Goal: Task Accomplishment & Management: Use online tool/utility

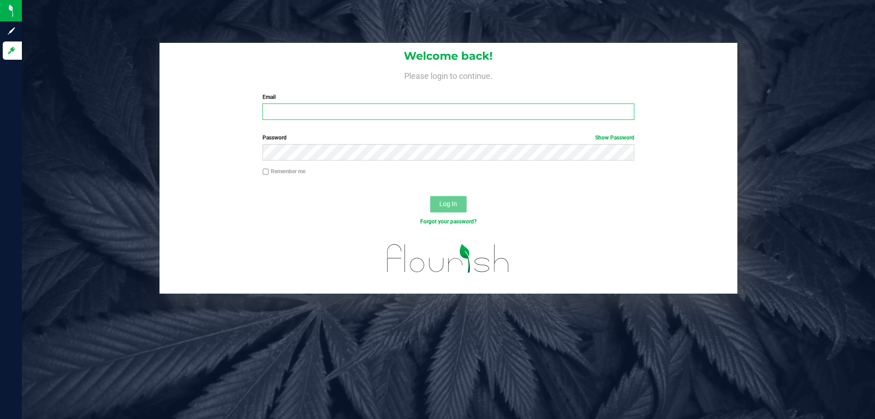
click at [313, 112] on input "Email" at bounding box center [448, 111] width 371 height 16
type input "sajones@liveparallel.com"
click at [430, 196] on button "Log In" at bounding box center [448, 204] width 36 height 16
click at [276, 168] on label "Remember me" at bounding box center [284, 171] width 43 height 8
click at [269, 169] on input "Remember me" at bounding box center [266, 172] width 6 height 6
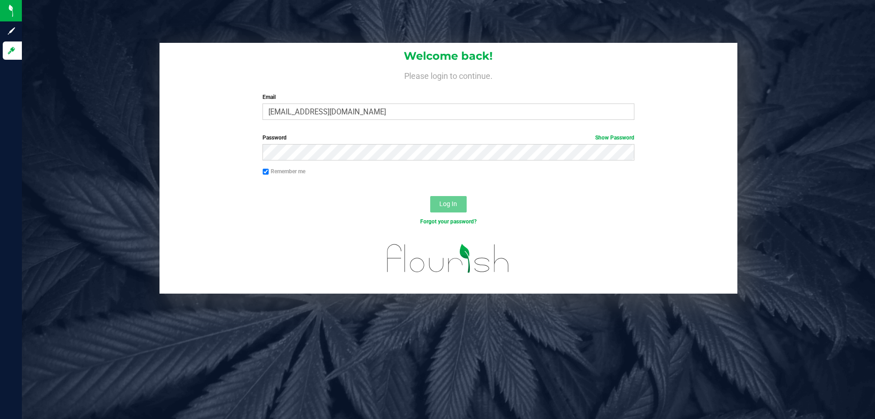
click at [275, 172] on label "Remember me" at bounding box center [284, 171] width 43 height 8
click at [269, 172] on input "Remember me" at bounding box center [266, 172] width 6 height 6
checkbox input "false"
click at [430, 196] on button "Log In" at bounding box center [448, 204] width 36 height 16
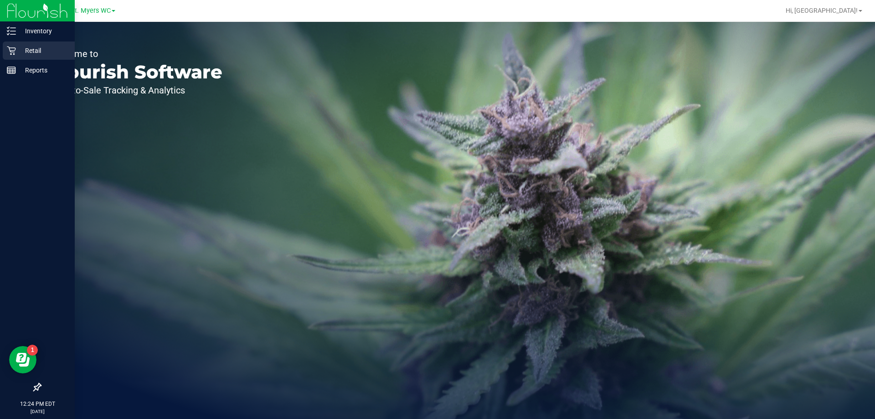
click at [11, 44] on div "Retail" at bounding box center [39, 50] width 72 height 18
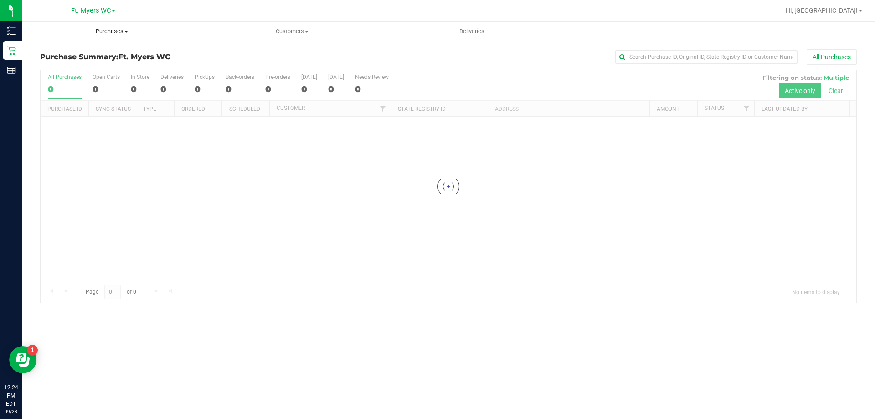
click at [120, 31] on span "Purchases" at bounding box center [112, 31] width 180 height 8
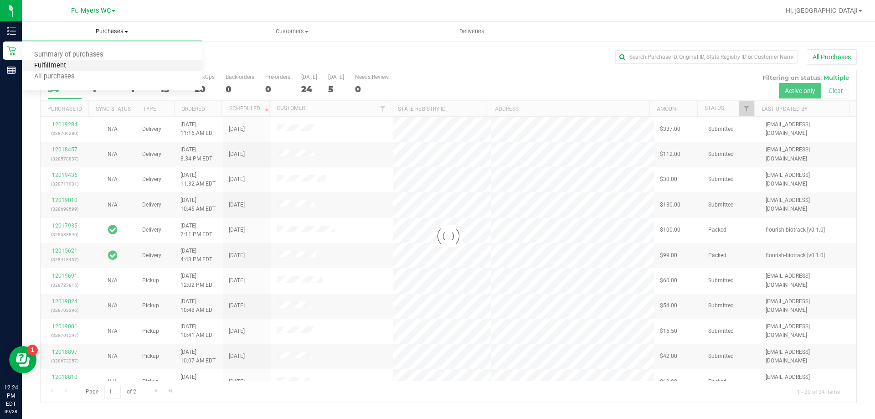
click at [43, 64] on span "Fulfillment" at bounding box center [50, 66] width 57 height 8
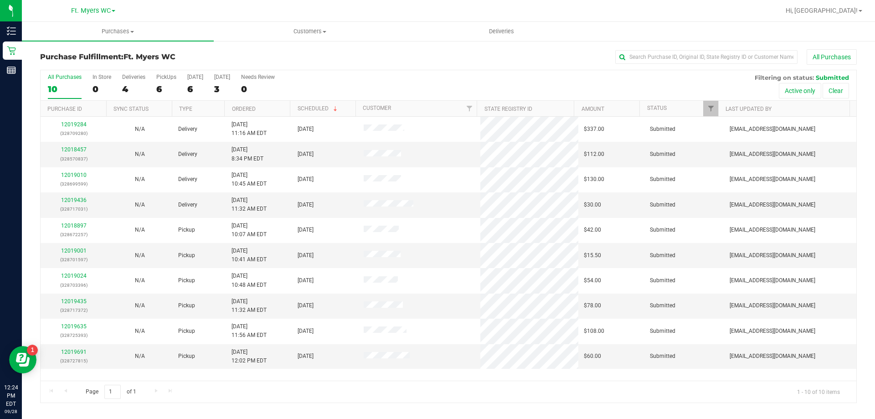
click at [540, 62] on div "All Purchases" at bounding box center [584, 56] width 545 height 15
click at [139, 82] on label "Deliveries 4" at bounding box center [133, 86] width 23 height 25
click at [0, 0] on input "Deliveries 4" at bounding box center [0, 0] width 0 height 0
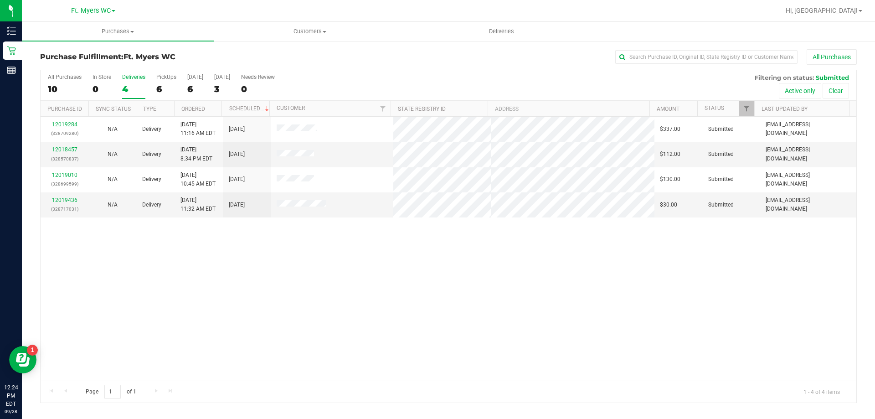
click at [421, 311] on div "12019284 (328709280) N/A Delivery 9/28/2025 11:16 AM EDT 9/30/2025 $337.00 Subm…" at bounding box center [449, 249] width 816 height 264
click at [257, 265] on div "12019284 (328709280) N/A Delivery 9/28/2025 11:16 AM EDT 9/30/2025 $337.00 Subm…" at bounding box center [449, 249] width 816 height 264
click at [130, 78] on div "Deliveries" at bounding box center [133, 77] width 23 height 6
click at [0, 0] on input "Deliveries 4" at bounding box center [0, 0] width 0 height 0
click at [130, 78] on div "Deliveries" at bounding box center [133, 77] width 23 height 6
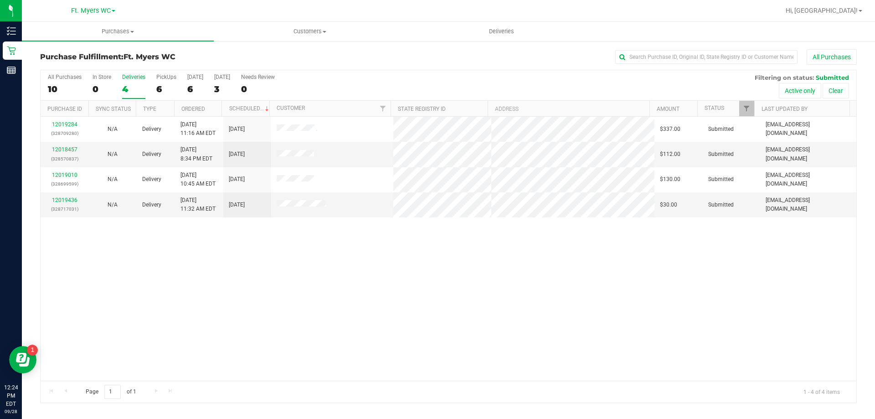
click at [0, 0] on input "Deliveries 4" at bounding box center [0, 0] width 0 height 0
click at [107, 29] on span "Purchases" at bounding box center [118, 31] width 192 height 8
click at [77, 57] on span "Summary of purchases" at bounding box center [68, 55] width 93 height 8
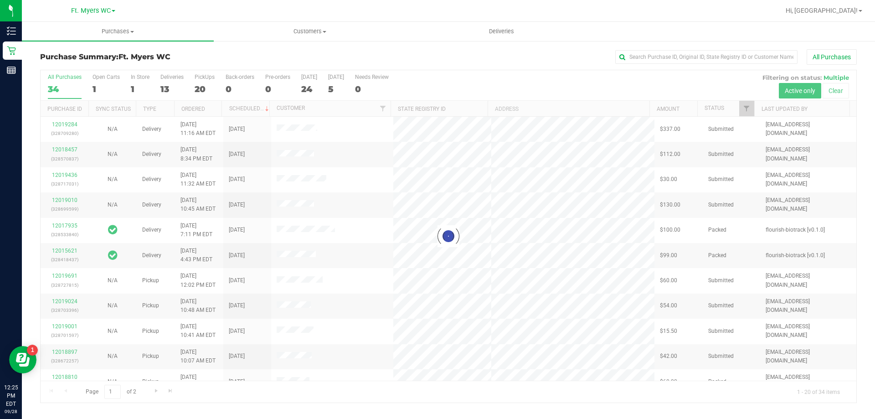
click at [175, 77] on div "Deliveries" at bounding box center [171, 77] width 23 height 6
click at [0, 0] on input "Deliveries 13" at bounding box center [0, 0] width 0 height 0
click at [175, 77] on div at bounding box center [449, 236] width 816 height 332
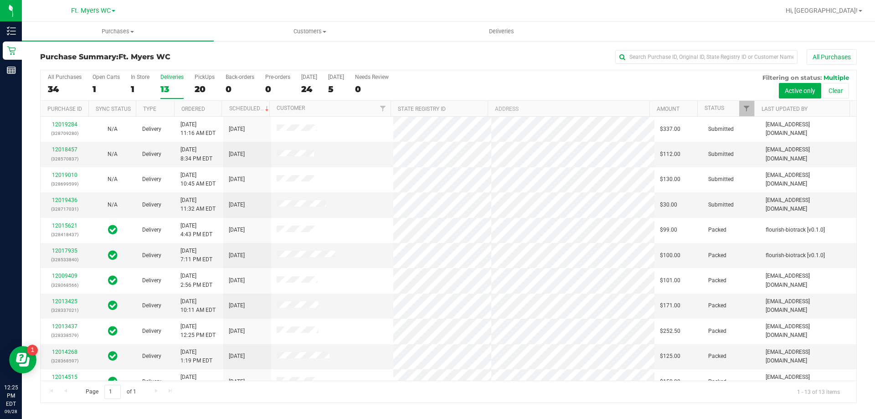
click at [175, 77] on div "Deliveries" at bounding box center [171, 77] width 23 height 6
click at [0, 0] on input "Deliveries 13" at bounding box center [0, 0] width 0 height 0
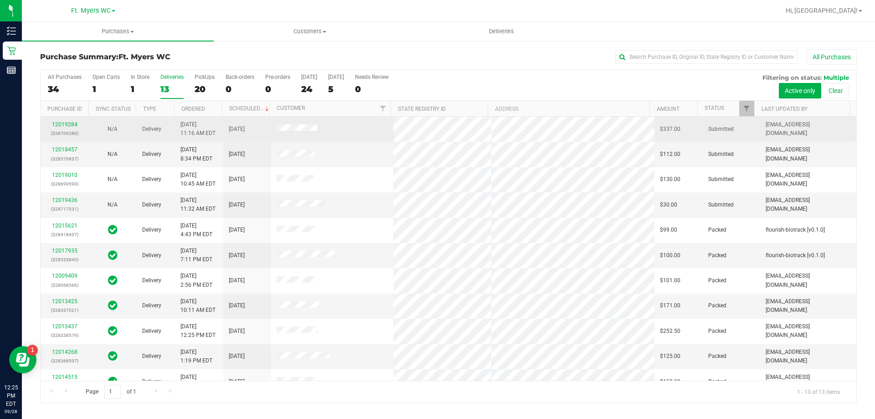
click at [240, 117] on td "9/30/2025" at bounding box center [247, 129] width 48 height 25
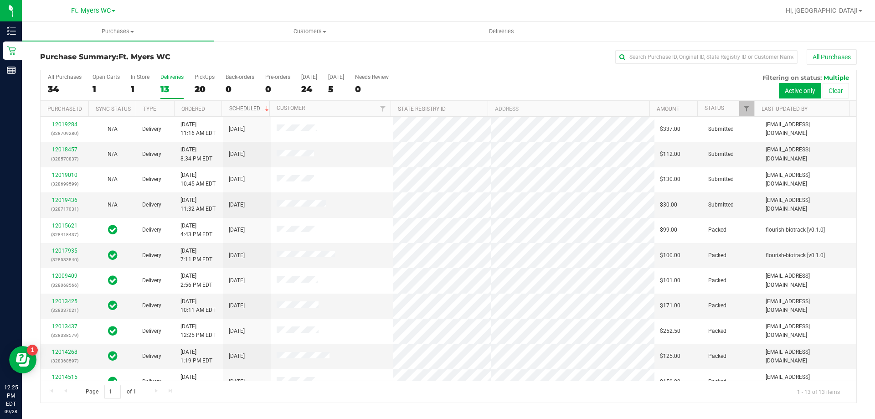
click at [245, 109] on link "Scheduled" at bounding box center [249, 108] width 41 height 6
click at [245, 108] on link "Scheduled" at bounding box center [244, 109] width 31 height 6
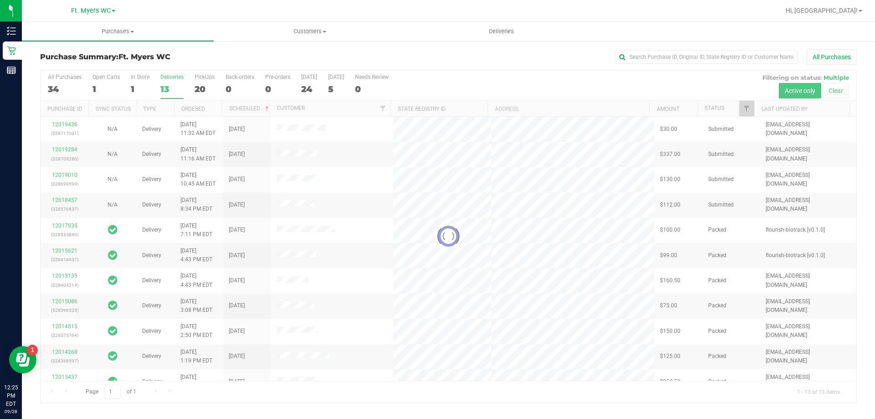
click at [245, 108] on div at bounding box center [449, 236] width 816 height 332
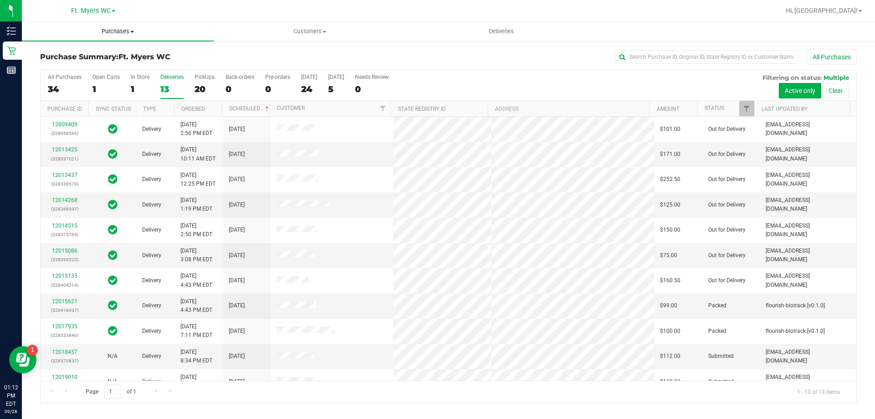
click at [128, 29] on span "Purchases" at bounding box center [118, 31] width 192 height 8
click at [86, 65] on li "Fulfillment" at bounding box center [118, 66] width 192 height 11
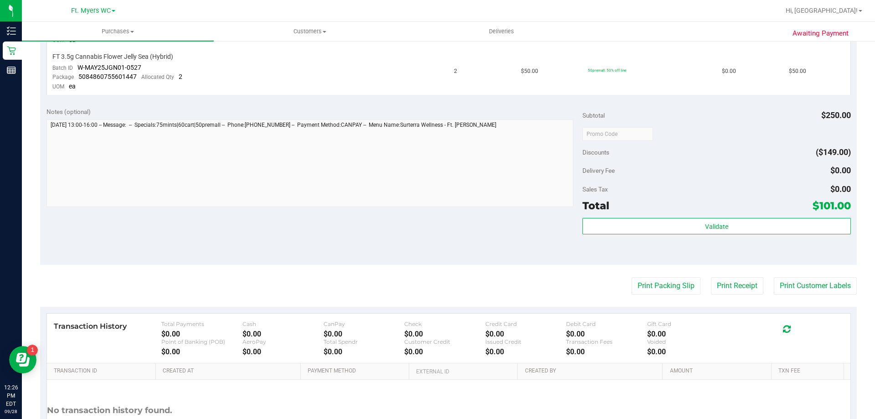
scroll to position [365, 0]
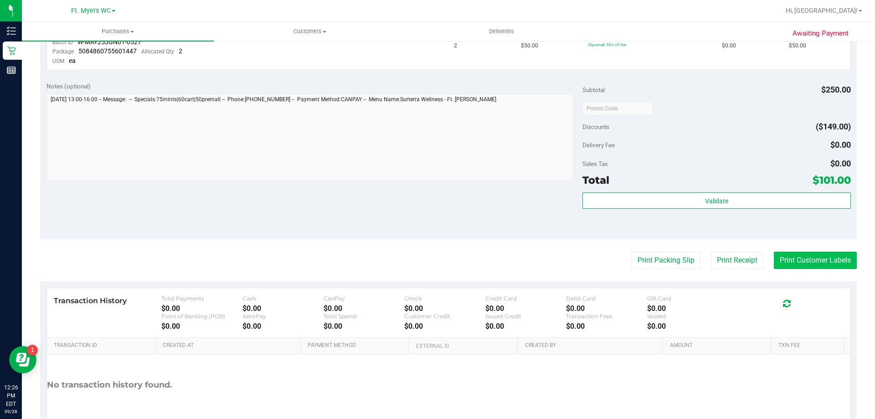
click at [791, 256] on button "Print Customer Labels" at bounding box center [815, 260] width 83 height 17
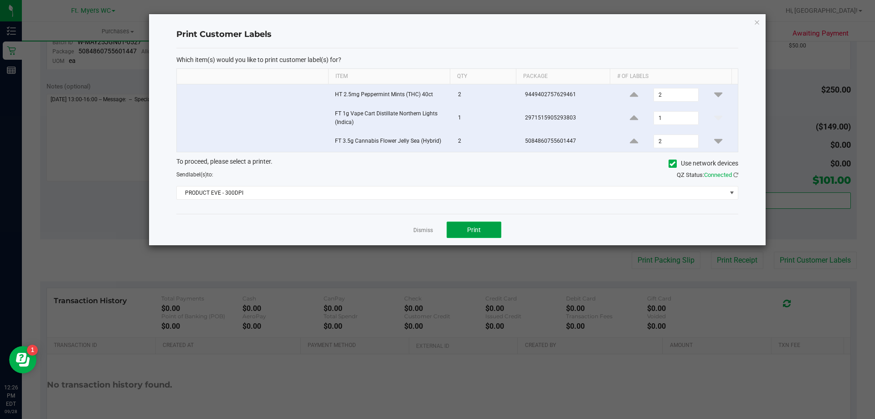
click at [482, 223] on button "Print" at bounding box center [474, 230] width 55 height 16
click at [419, 228] on link "Dismiss" at bounding box center [423, 231] width 20 height 8
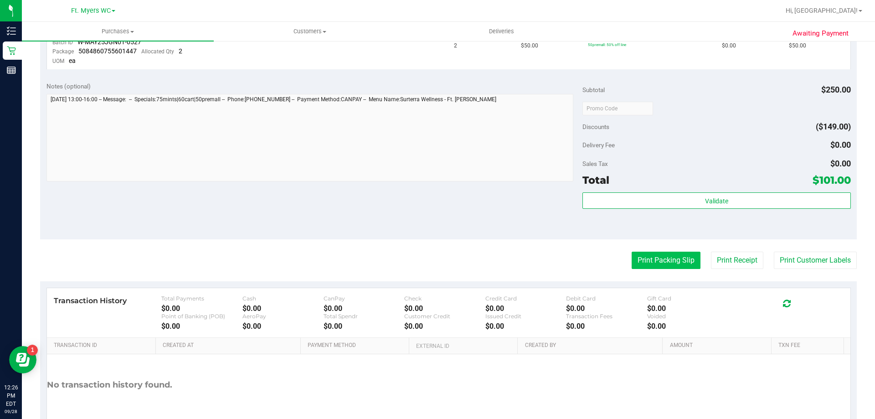
click at [660, 257] on button "Print Packing Slip" at bounding box center [666, 260] width 69 height 17
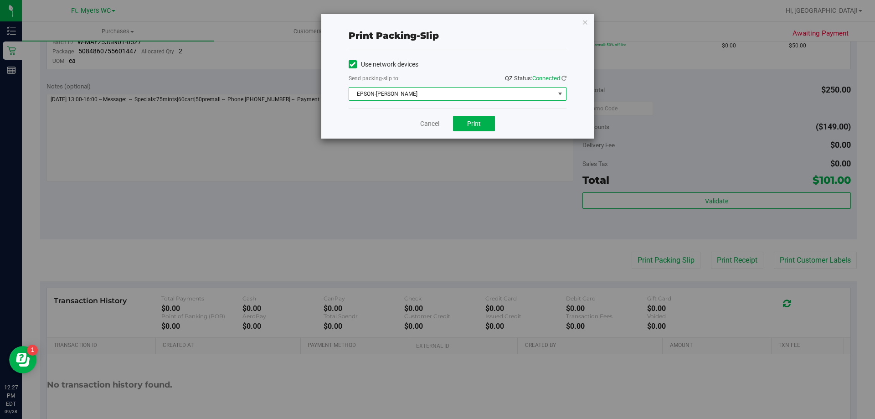
click at [447, 90] on span "EPSON-[PERSON_NAME]" at bounding box center [452, 94] width 206 height 13
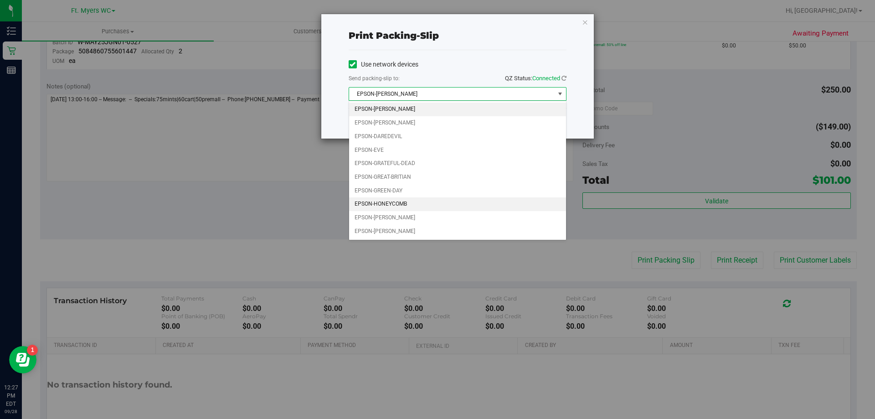
click at [397, 204] on li "EPSON-HONEYCOMB" at bounding box center [457, 204] width 217 height 14
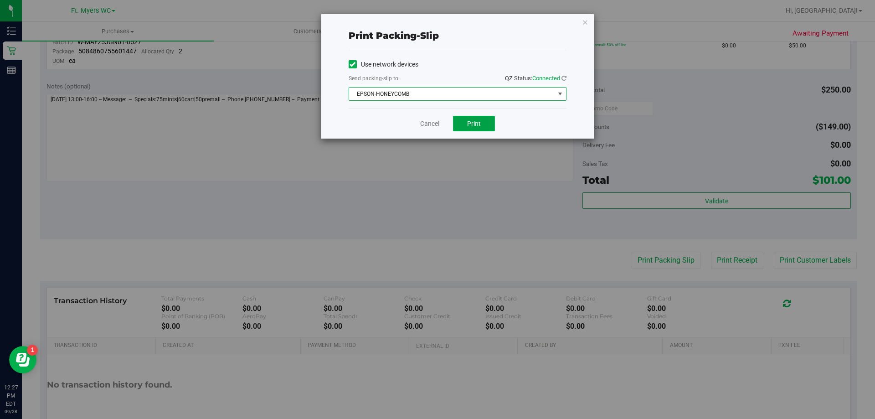
click at [468, 126] on span "Print" at bounding box center [474, 123] width 14 height 7
click at [437, 123] on link "Cancel" at bounding box center [429, 124] width 19 height 10
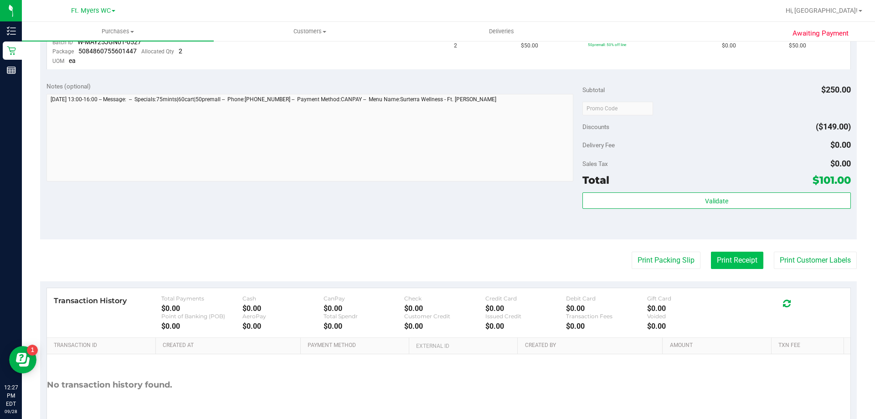
click at [732, 263] on button "Print Receipt" at bounding box center [737, 260] width 52 height 17
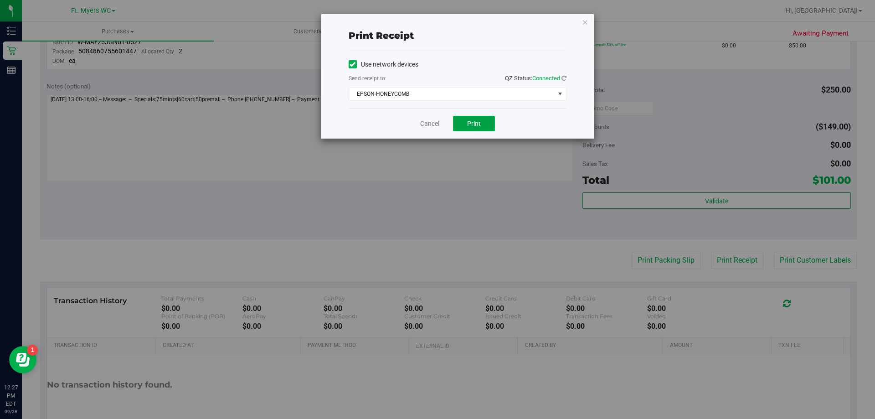
click at [486, 124] on button "Print" at bounding box center [474, 123] width 42 height 15
click at [485, 124] on button "Print" at bounding box center [474, 123] width 42 height 15
click at [440, 126] on div "Cancel Print" at bounding box center [458, 123] width 218 height 31
click at [436, 124] on link "Cancel" at bounding box center [429, 124] width 19 height 10
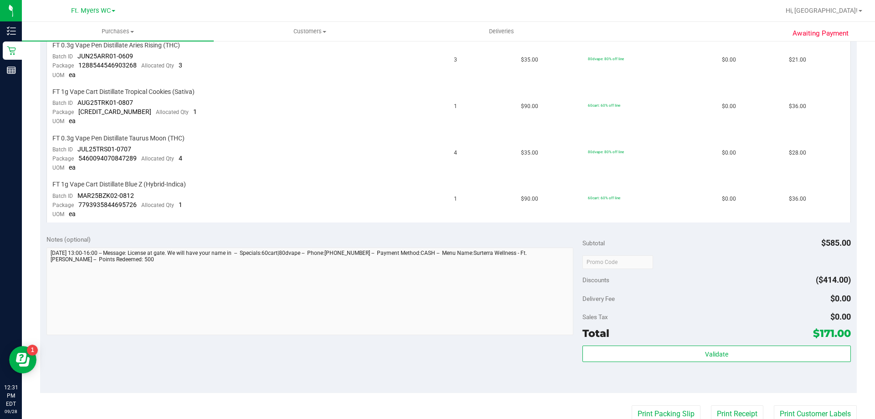
scroll to position [365, 0]
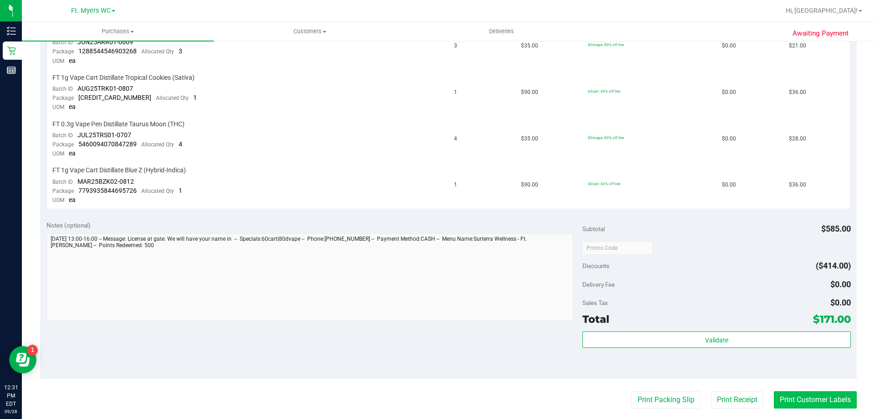
click at [813, 395] on button "Print Customer Labels" at bounding box center [815, 399] width 83 height 17
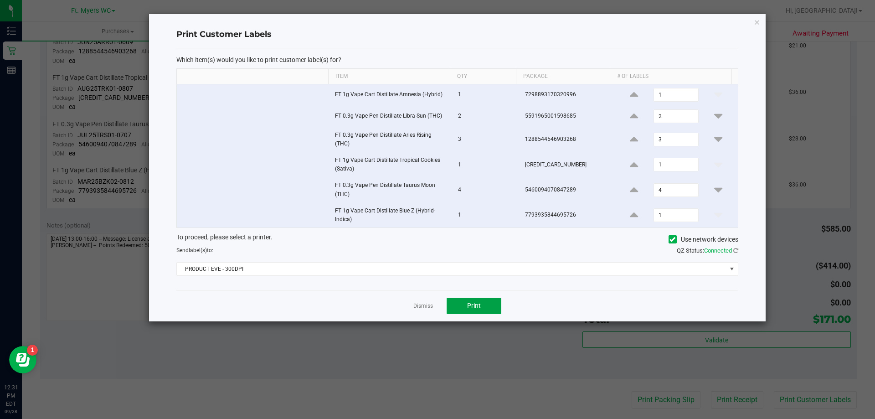
click at [459, 309] on button "Print" at bounding box center [474, 306] width 55 height 16
click at [418, 302] on link "Dismiss" at bounding box center [423, 306] width 20 height 8
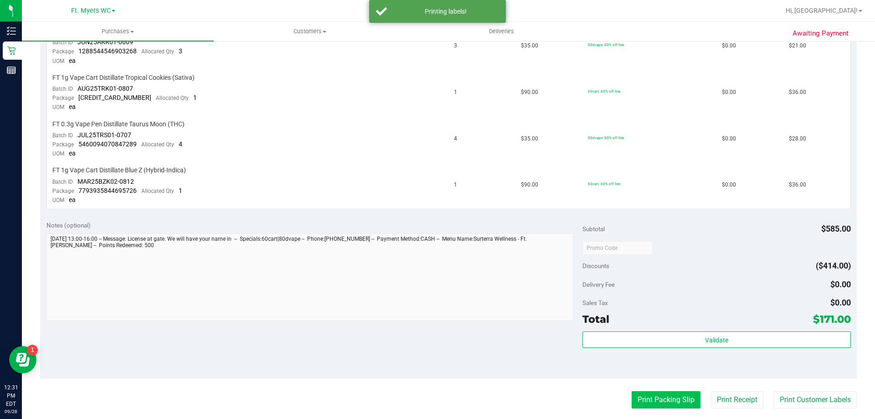
click at [655, 399] on button "Print Packing Slip" at bounding box center [666, 399] width 69 height 17
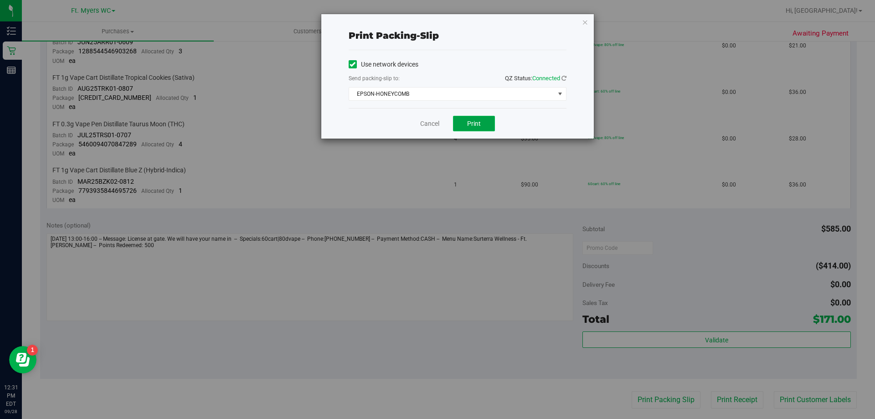
click at [462, 122] on button "Print" at bounding box center [474, 123] width 42 height 15
click at [426, 122] on link "Cancel" at bounding box center [429, 124] width 19 height 10
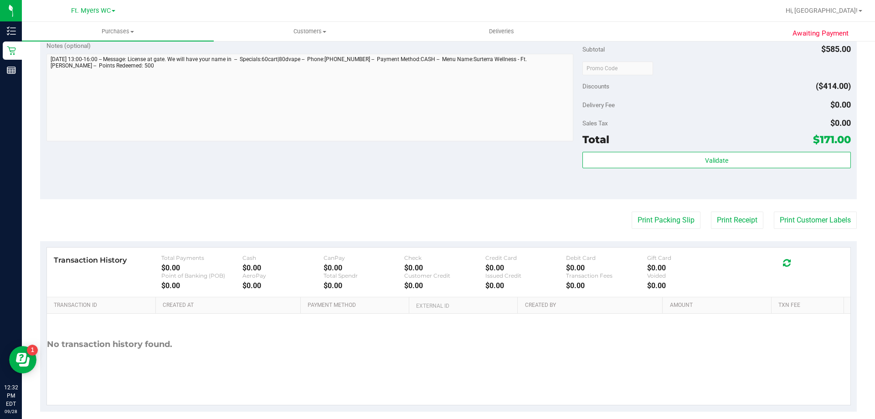
scroll to position [547, 0]
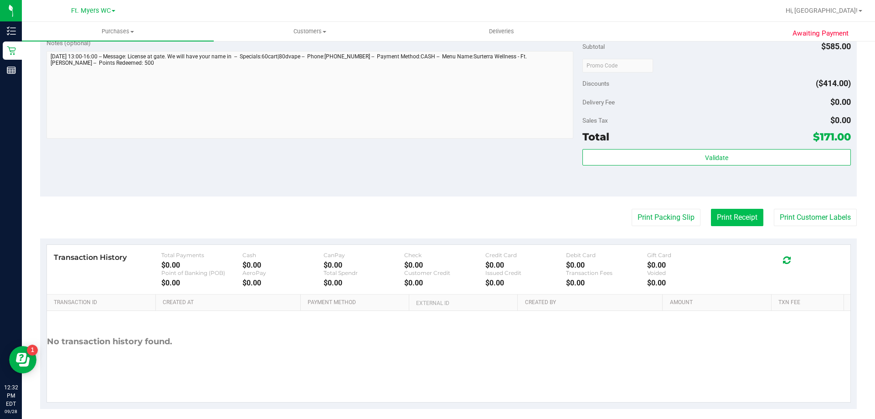
click at [731, 224] on button "Print Receipt" at bounding box center [737, 217] width 52 height 17
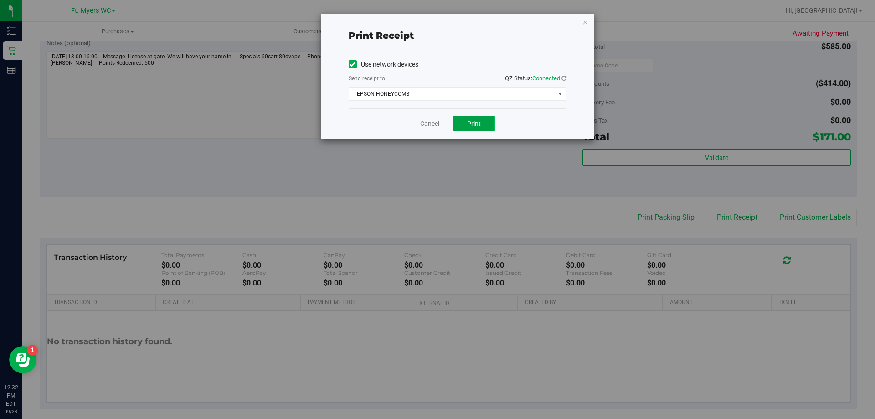
click at [462, 120] on button "Print" at bounding box center [474, 123] width 42 height 15
click at [463, 120] on button "Print" at bounding box center [474, 123] width 42 height 15
click at [438, 121] on link "Cancel" at bounding box center [429, 124] width 19 height 10
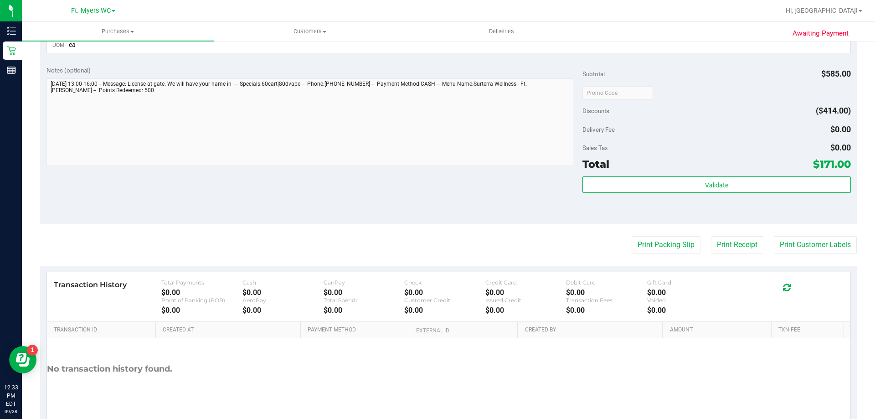
scroll to position [464, 0]
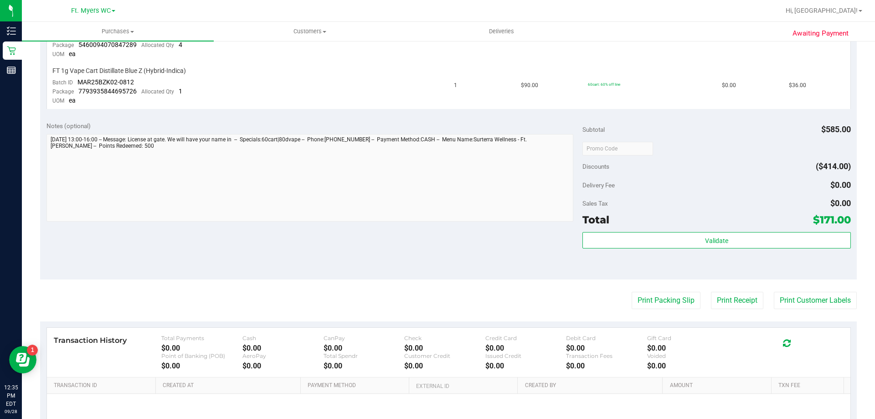
click at [711, 292] on button "Print Receipt" at bounding box center [737, 300] width 52 height 17
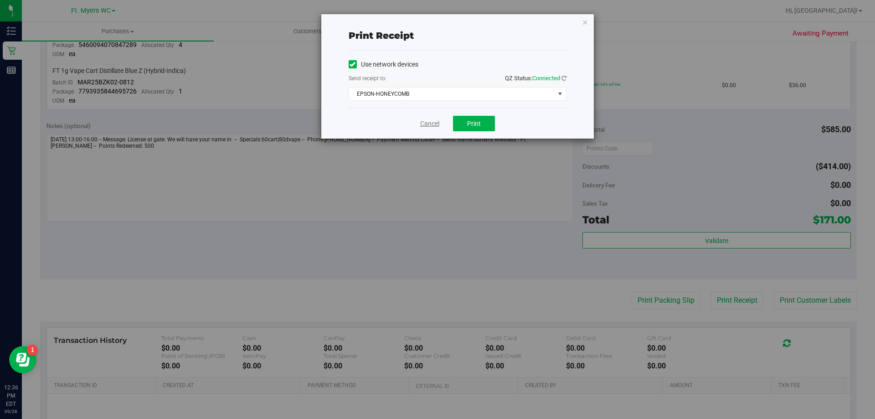
click at [427, 128] on link "Cancel" at bounding box center [429, 124] width 19 height 10
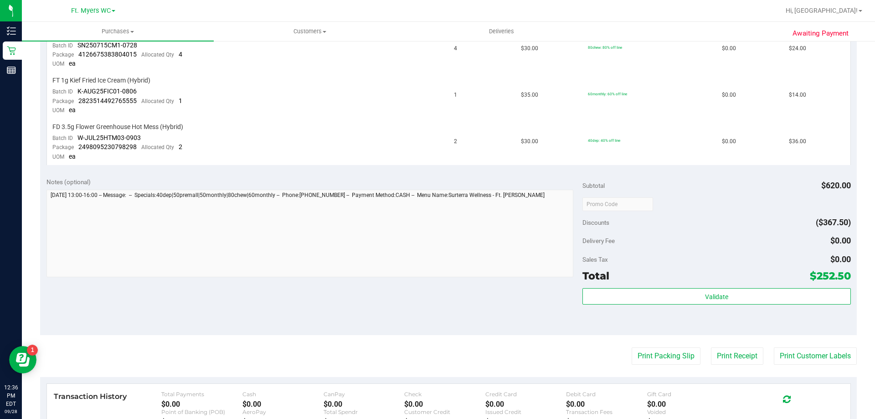
scroll to position [501, 0]
click at [711, 354] on button "Print Receipt" at bounding box center [737, 355] width 52 height 17
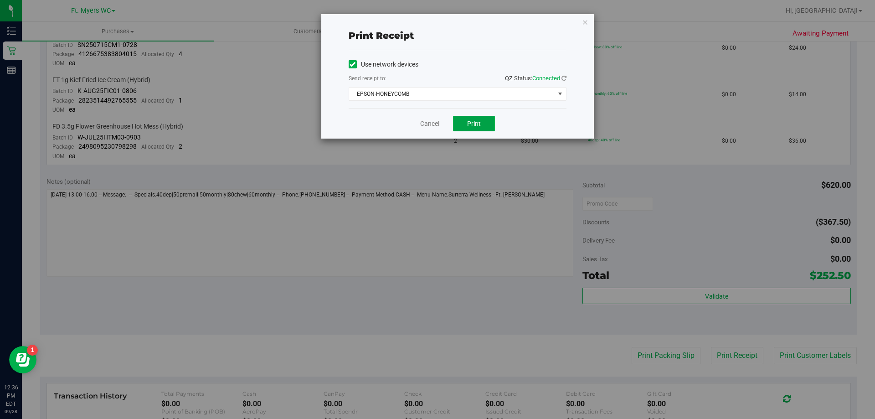
click at [466, 122] on button "Print" at bounding box center [474, 123] width 42 height 15
click at [430, 127] on link "Cancel" at bounding box center [429, 124] width 19 height 10
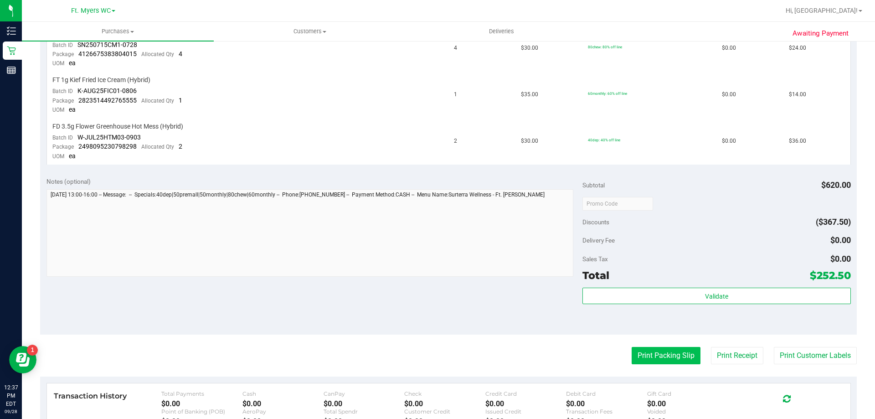
click at [655, 353] on button "Print Packing Slip" at bounding box center [666, 355] width 69 height 17
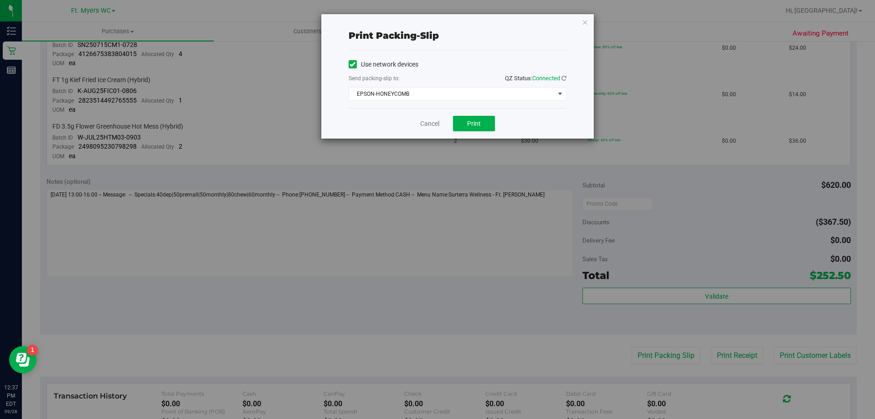
click at [468, 114] on div "Cancel Print" at bounding box center [458, 123] width 218 height 31
click at [464, 125] on button "Print" at bounding box center [474, 123] width 42 height 15
click at [424, 120] on link "Cancel" at bounding box center [429, 124] width 19 height 10
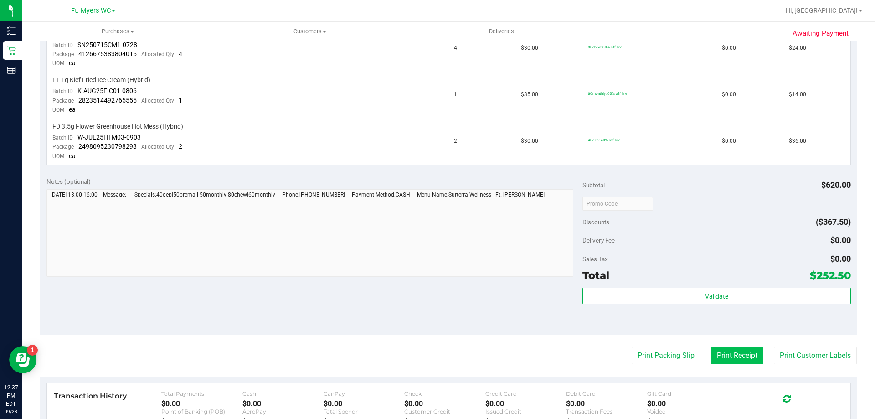
click at [748, 356] on button "Print Receipt" at bounding box center [737, 355] width 52 height 17
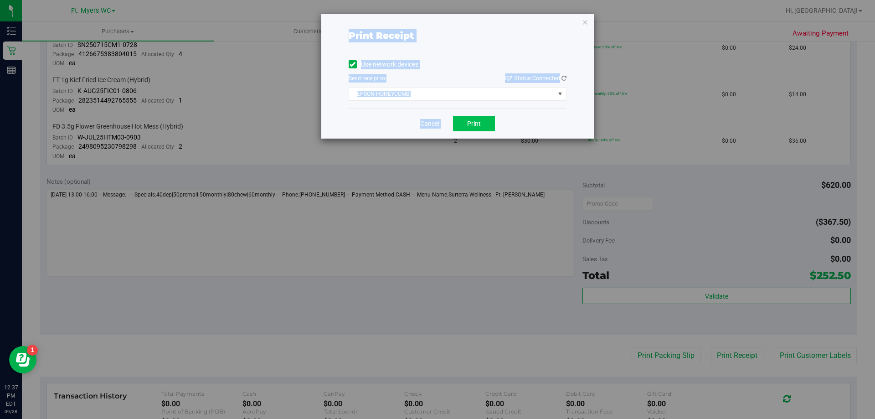
click at [475, 125] on span "Print" at bounding box center [474, 123] width 14 height 7
click at [418, 120] on div "Cancel Print" at bounding box center [458, 123] width 218 height 31
click at [434, 119] on link "Cancel" at bounding box center [429, 124] width 19 height 10
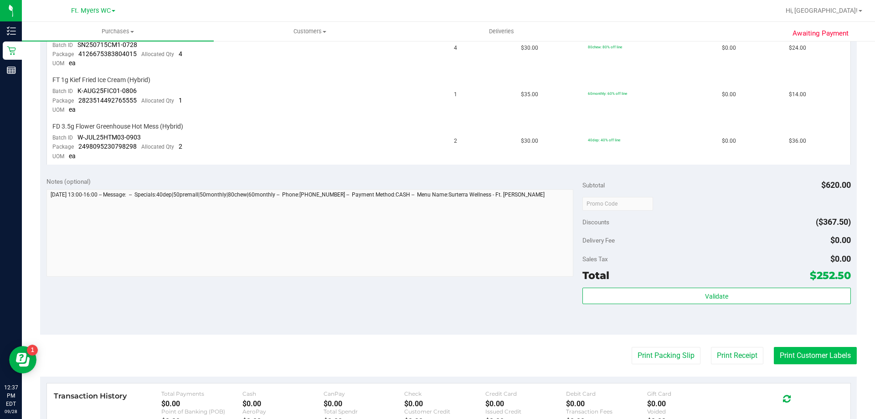
click at [782, 352] on button "Print Customer Labels" at bounding box center [815, 355] width 83 height 17
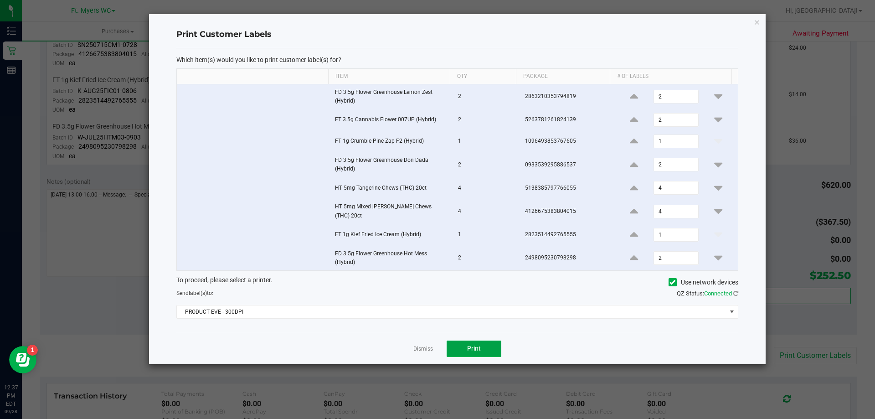
click at [484, 345] on button "Print" at bounding box center [474, 348] width 55 height 16
click at [423, 344] on app-cancel-button "Dismiss" at bounding box center [423, 349] width 20 height 10
click at [423, 345] on link "Dismiss" at bounding box center [423, 349] width 20 height 8
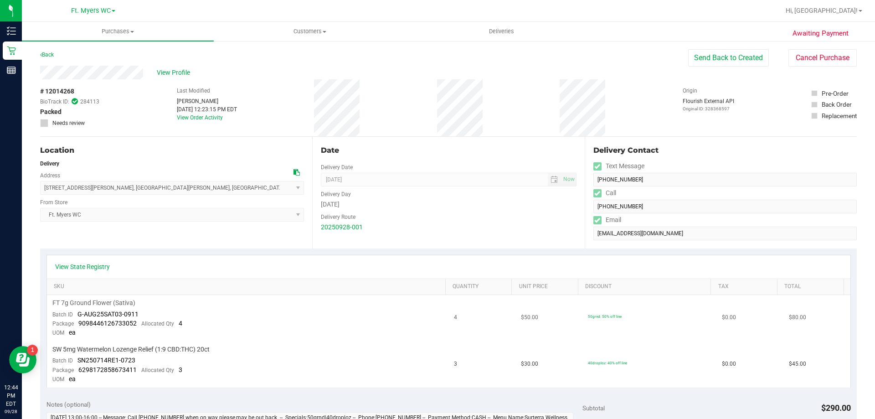
scroll to position [182, 0]
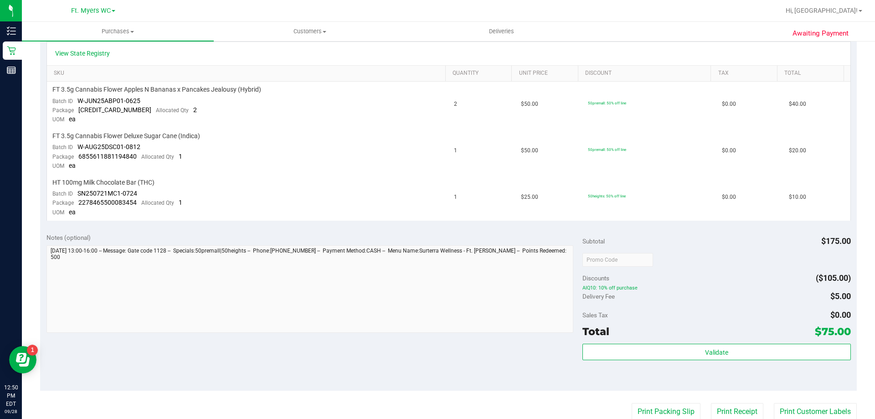
scroll to position [228, 0]
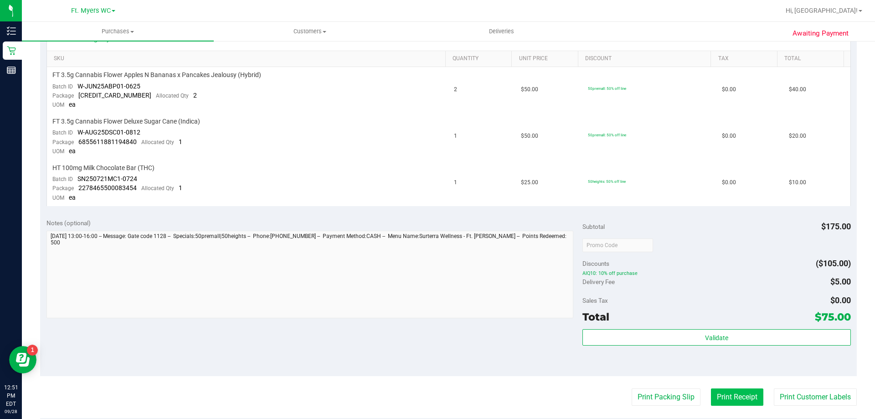
click at [750, 397] on button "Print Receipt" at bounding box center [737, 396] width 52 height 17
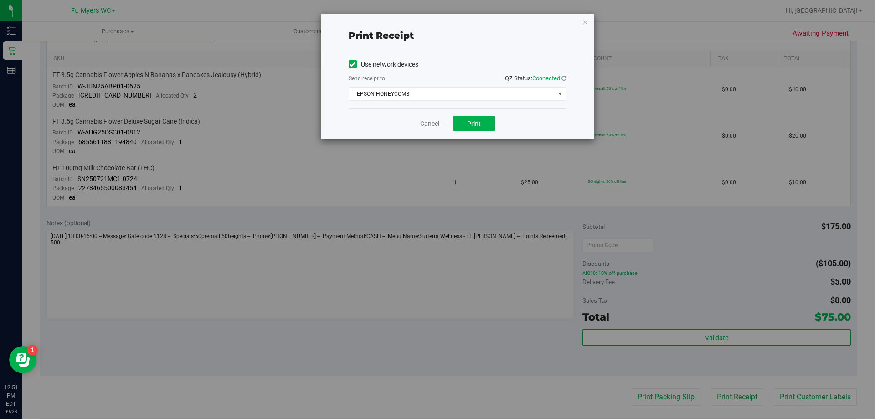
click at [474, 132] on div "Cancel Print" at bounding box center [458, 123] width 218 height 31
click at [477, 122] on span "Print" at bounding box center [474, 123] width 14 height 7
click at [420, 125] on link "Cancel" at bounding box center [429, 124] width 19 height 10
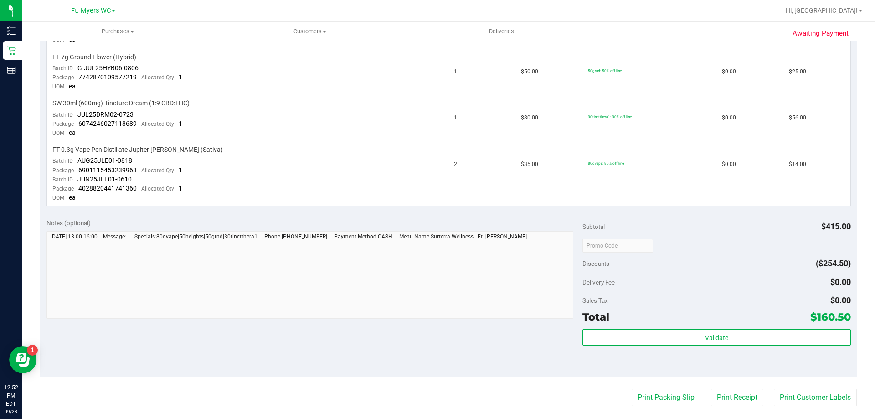
scroll to position [501, 0]
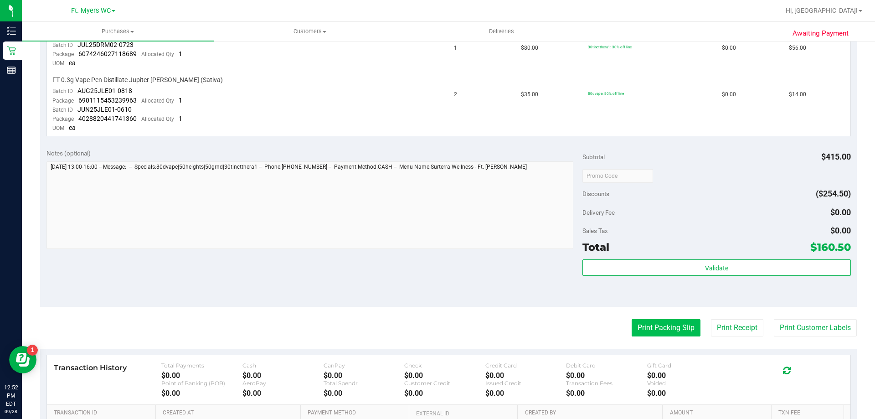
click at [659, 325] on button "Print Packing Slip" at bounding box center [666, 327] width 69 height 17
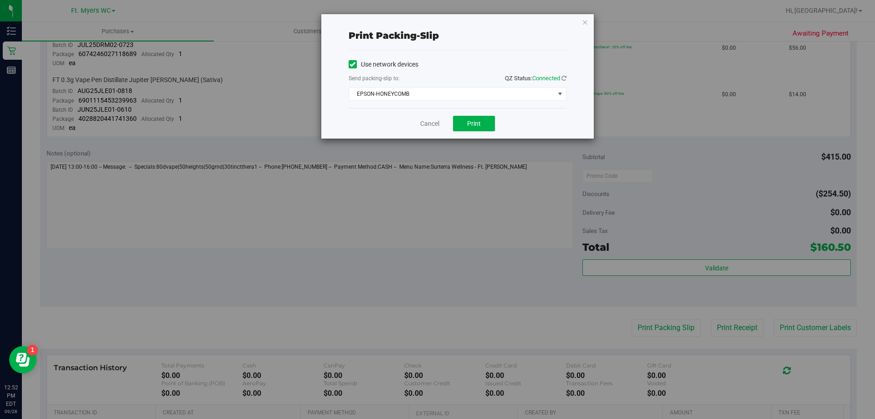
click at [478, 133] on div "Cancel Print" at bounding box center [458, 123] width 218 height 31
click at [481, 122] on button "Print" at bounding box center [474, 123] width 42 height 15
click at [425, 125] on link "Cancel" at bounding box center [429, 124] width 19 height 10
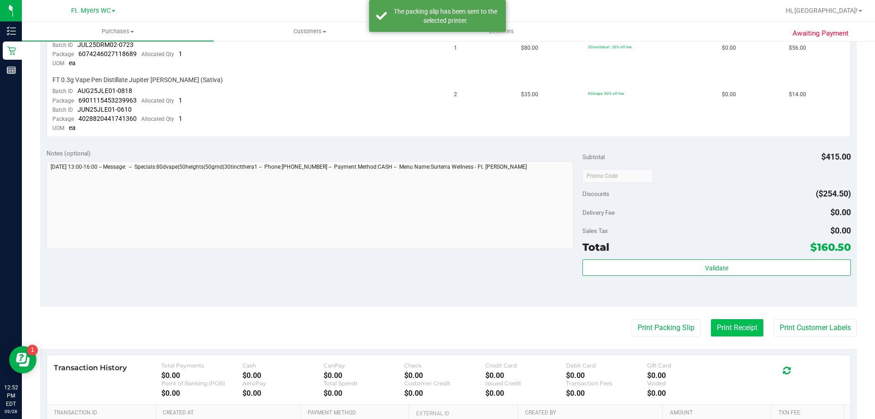
click at [725, 327] on button "Print Receipt" at bounding box center [737, 327] width 52 height 17
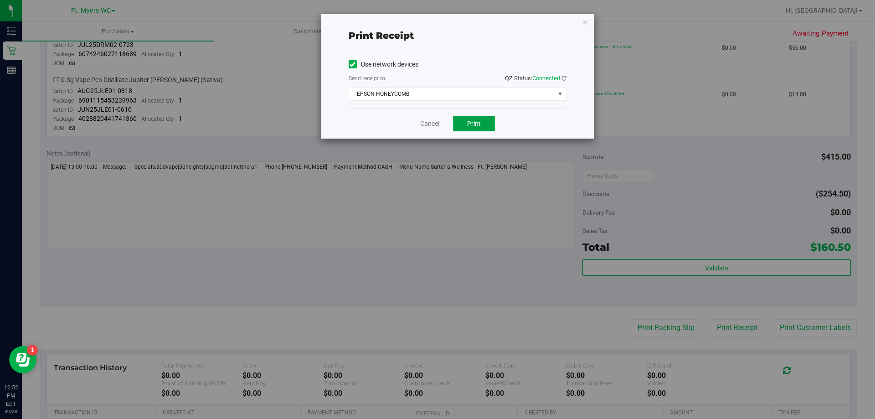
click at [481, 124] on button "Print" at bounding box center [474, 123] width 42 height 15
click at [427, 124] on link "Cancel" at bounding box center [429, 124] width 19 height 10
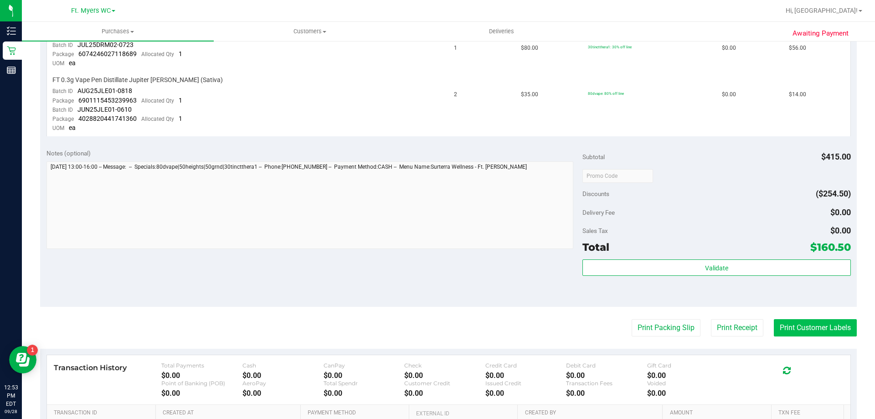
click at [800, 322] on button "Print Customer Labels" at bounding box center [815, 327] width 83 height 17
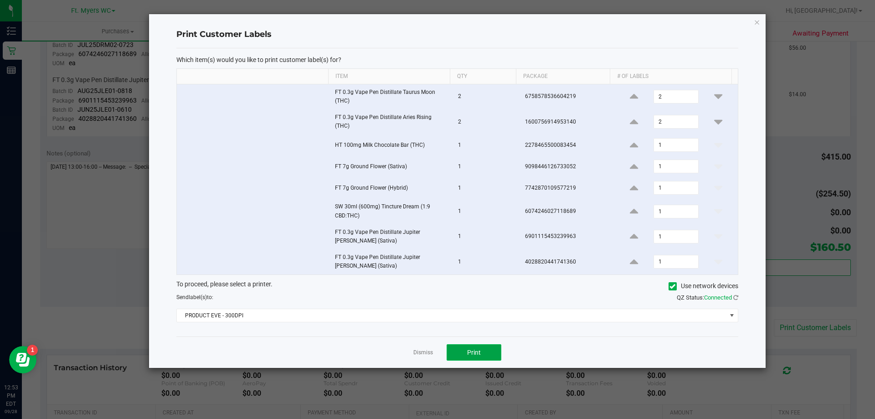
click at [480, 351] on span "Print" at bounding box center [474, 352] width 14 height 7
click at [425, 353] on link "Dismiss" at bounding box center [423, 353] width 20 height 8
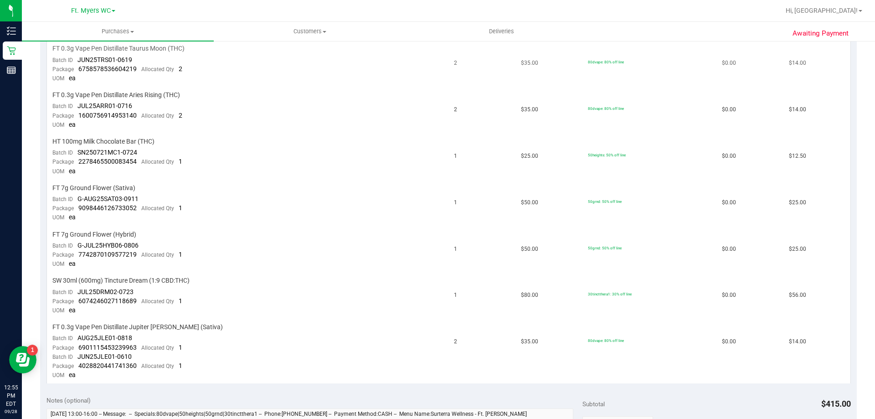
scroll to position [228, 0]
